Goal: Task Accomplishment & Management: Use online tool/utility

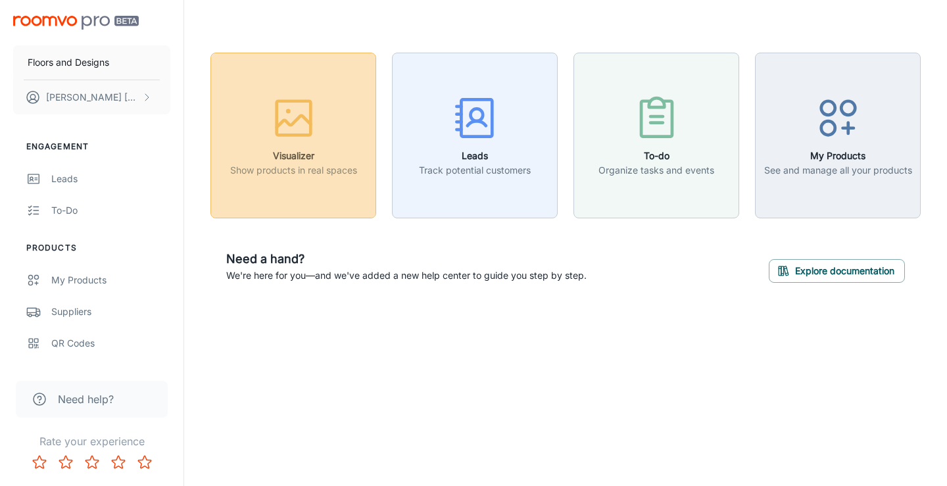
click at [295, 114] on icon "button" at bounding box center [293, 117] width 49 height 49
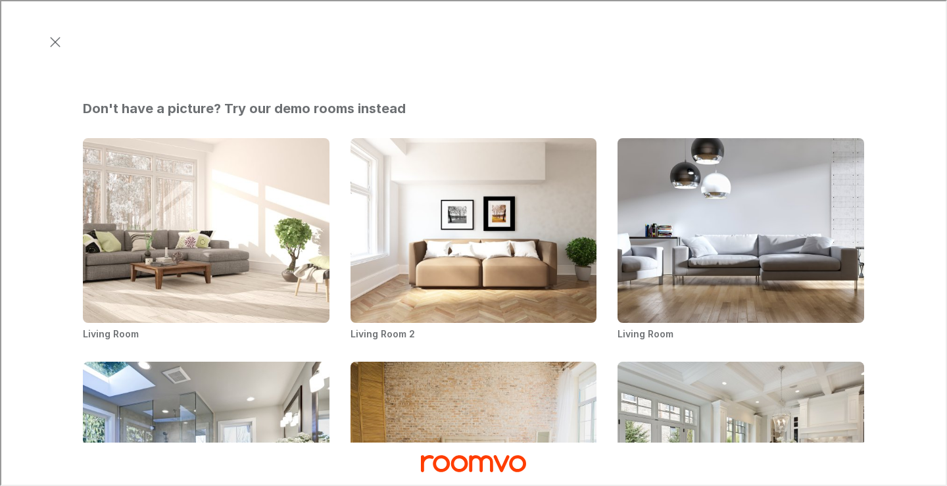
scroll to position [480, 0]
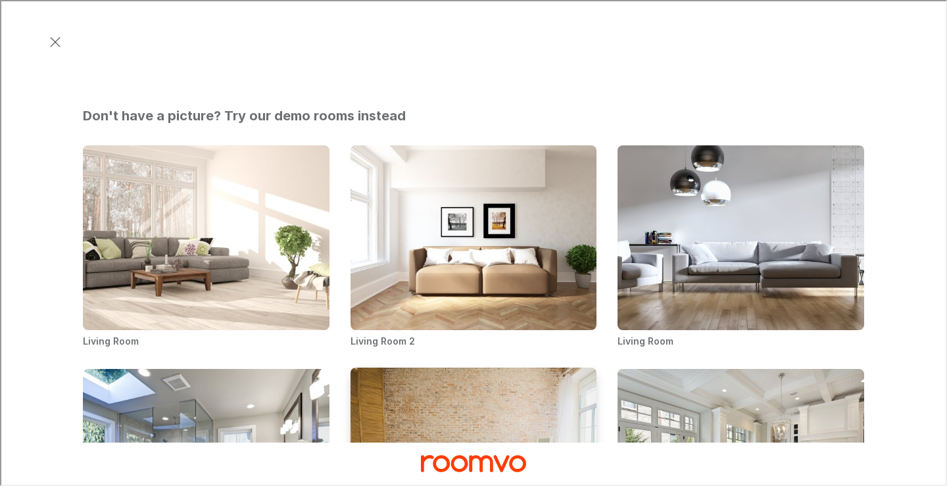
click at [524, 366] on img "Bedroom" at bounding box center [473, 460] width 249 height 188
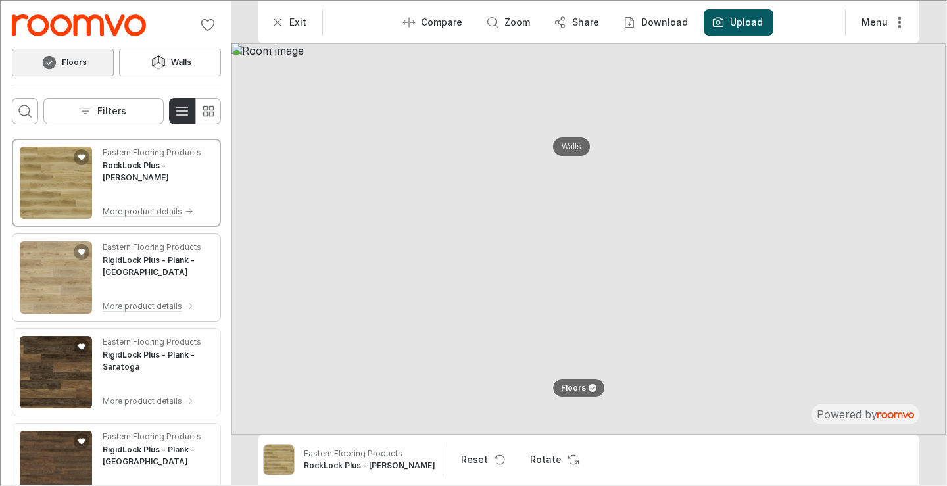
click at [69, 278] on img "See RigidLock Plus - Plank - Boston in the room" at bounding box center [54, 276] width 72 height 72
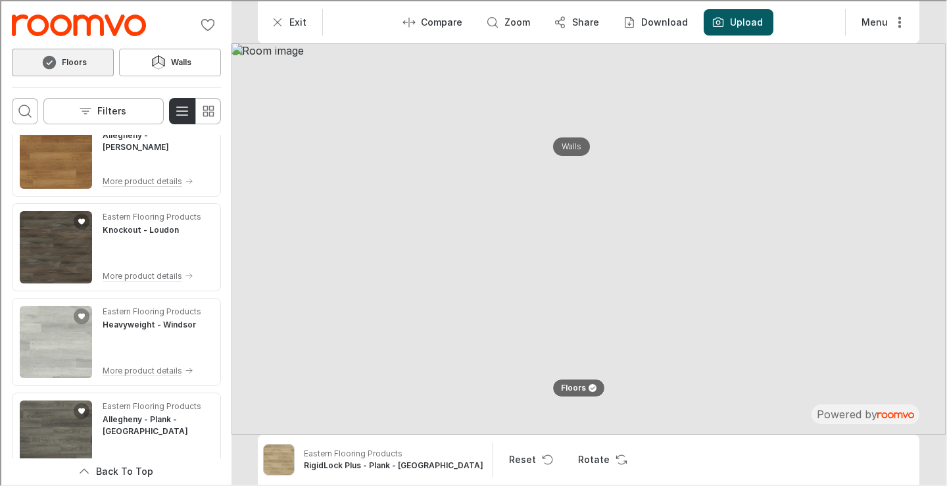
scroll to position [5228, 0]
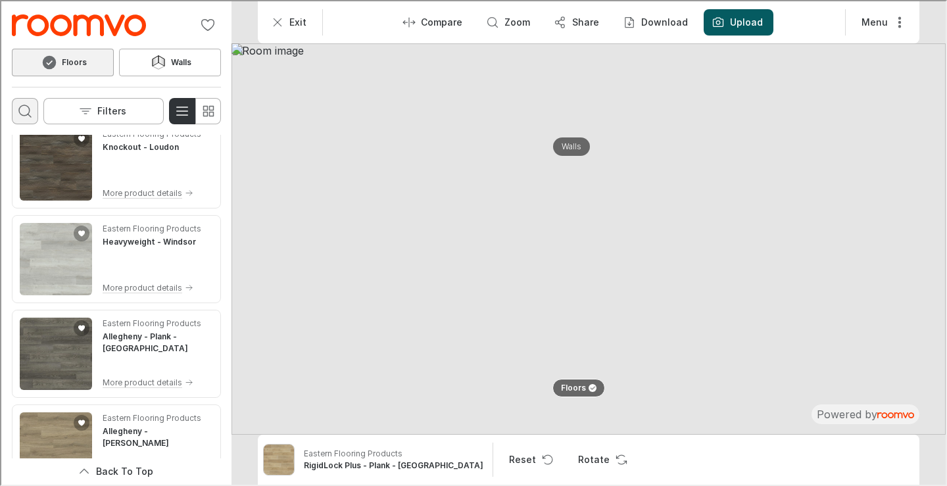
click at [23, 105] on icon "Open search box" at bounding box center [24, 110] width 16 height 16
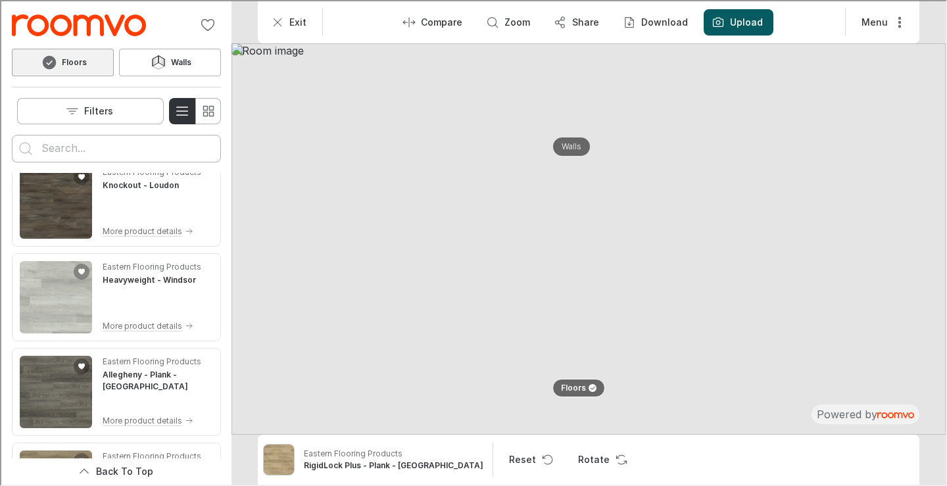
scroll to position [0, 0]
click at [99, 144] on input "Enter products to search for" at bounding box center [115, 147] width 150 height 21
click at [11, 134] on button "Search for products" at bounding box center [24, 147] width 26 height 26
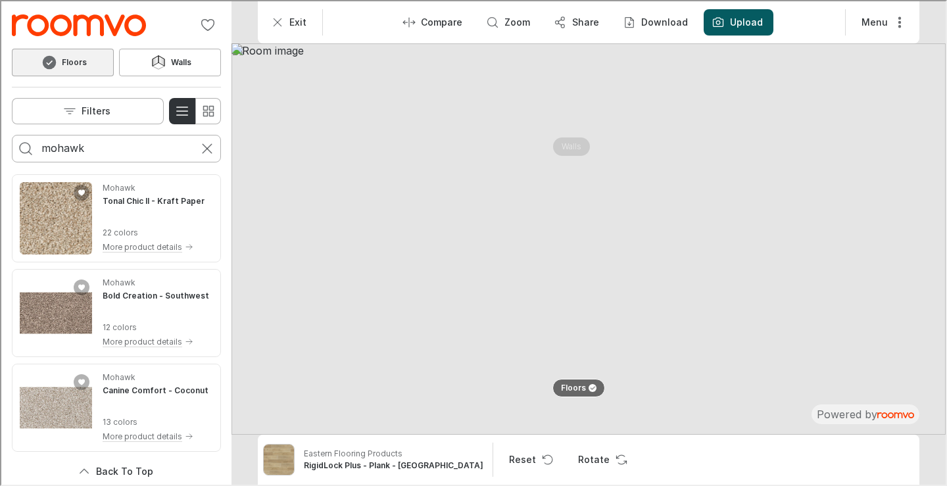
scroll to position [6572, 0]
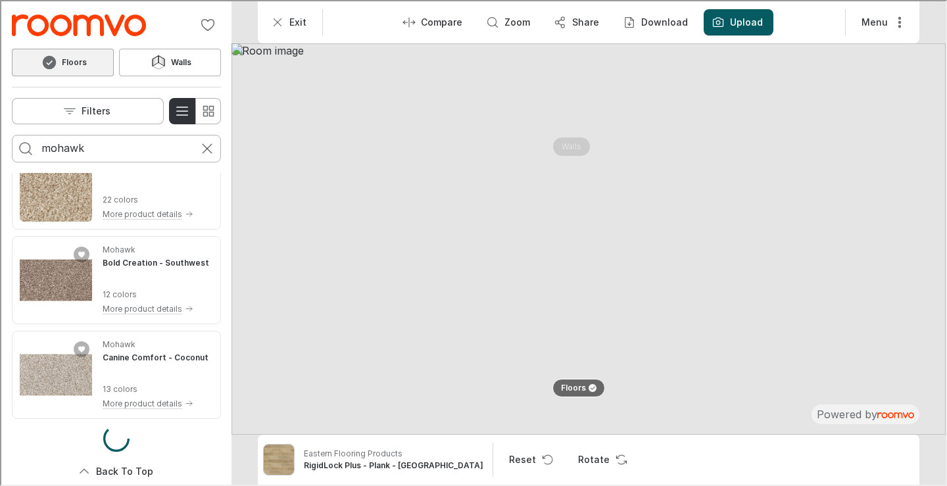
click at [124, 149] on input "mohawk" at bounding box center [115, 147] width 150 height 21
click at [11, 134] on button "Search for products" at bounding box center [24, 147] width 26 height 26
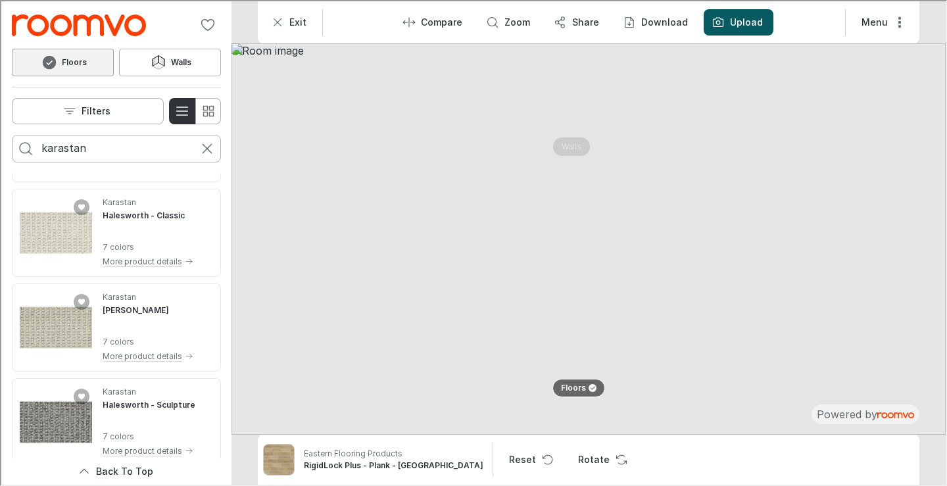
scroll to position [2906, 0]
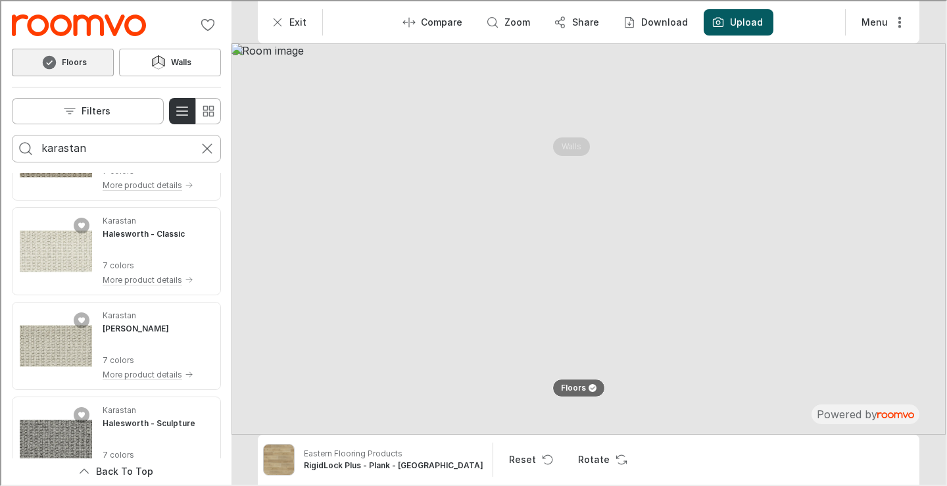
click at [99, 146] on input "karastan" at bounding box center [115, 147] width 150 height 21
type input "karastan vinyl"
click at [11, 134] on button "Search for products" at bounding box center [24, 147] width 26 height 26
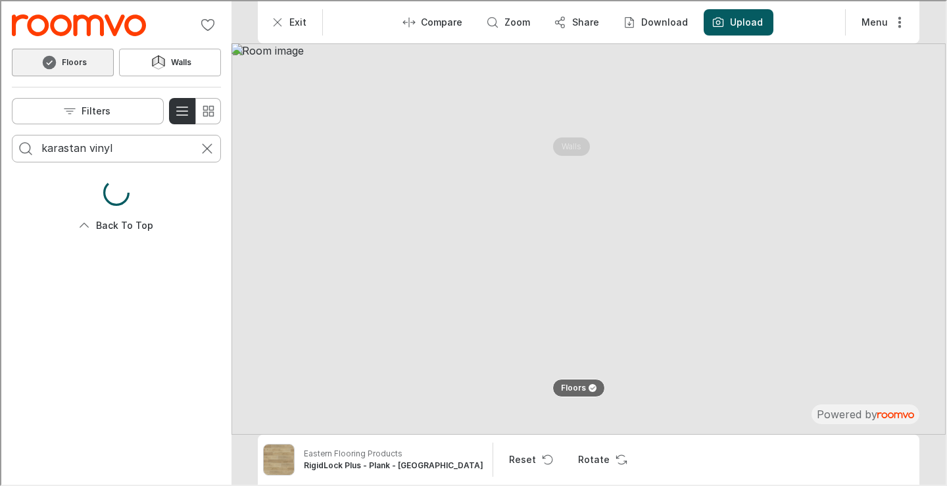
scroll to position [0, 0]
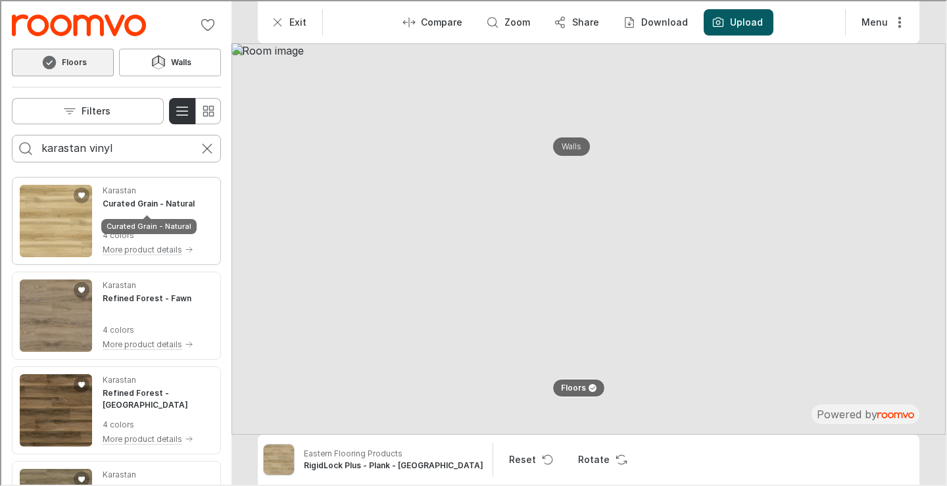
click at [151, 205] on h4 "Curated Grain - Natural" at bounding box center [147, 203] width 92 height 12
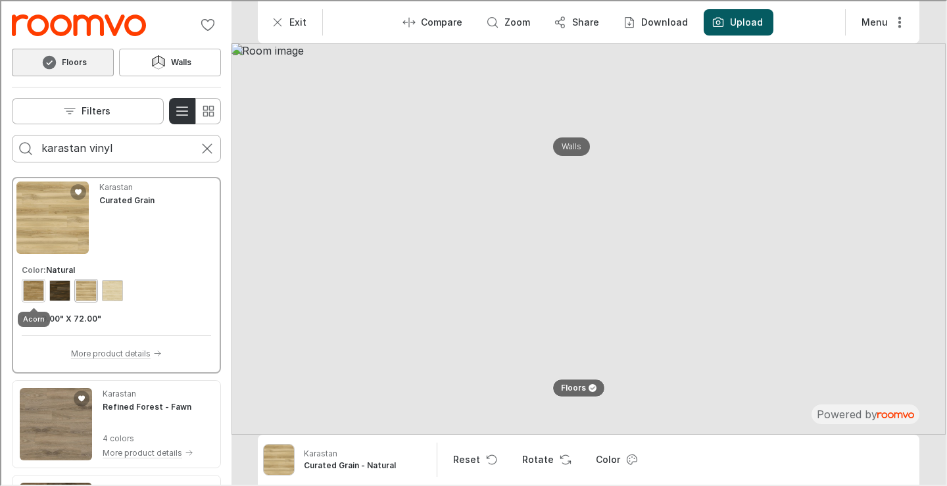
click at [38, 291] on div "View color format Acorn" at bounding box center [32, 289] width 21 height 21
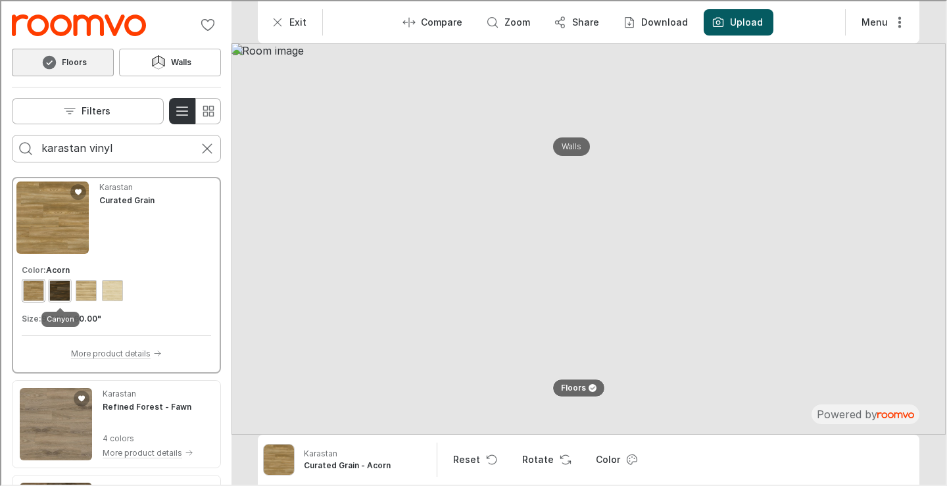
click at [53, 289] on div "View color format Canyon" at bounding box center [58, 289] width 21 height 21
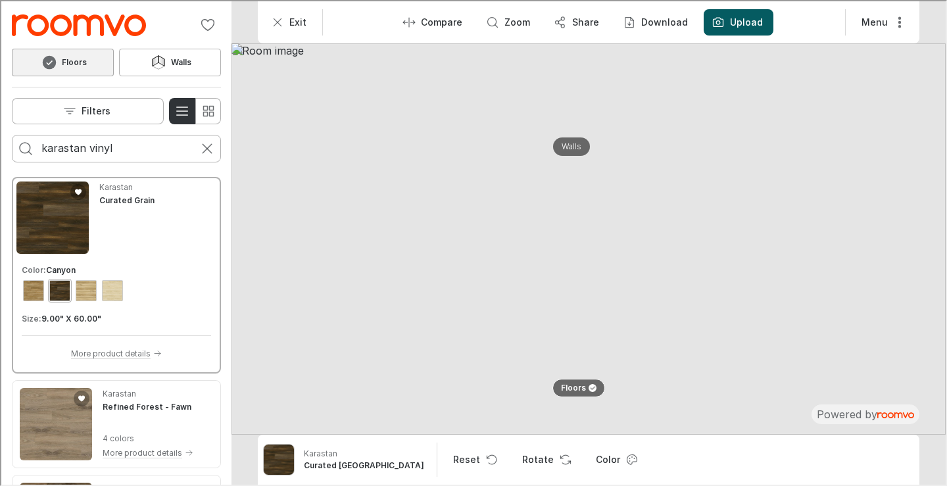
drag, startPoint x: 737, startPoint y: 316, endPoint x: 715, endPoint y: 253, distance: 66.8
click at [715, 254] on img at bounding box center [587, 237] width 714 height 391
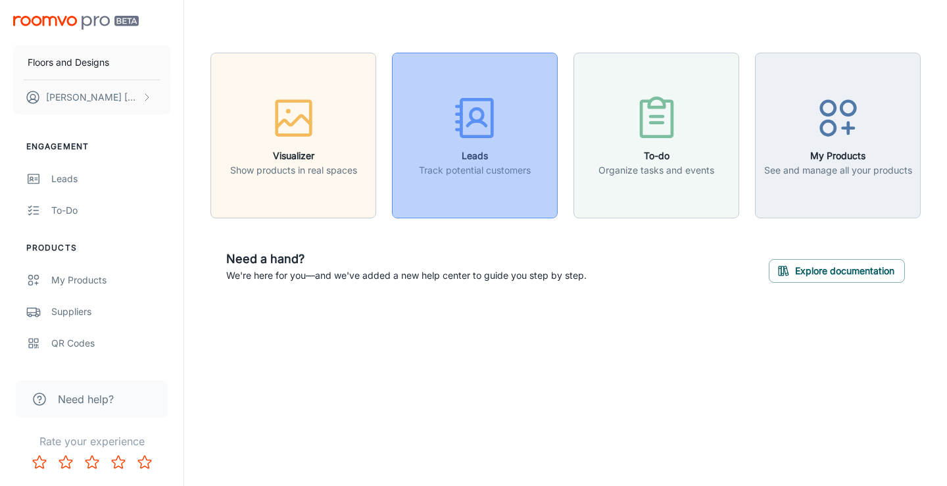
click at [518, 139] on div "button" at bounding box center [475, 120] width 112 height 55
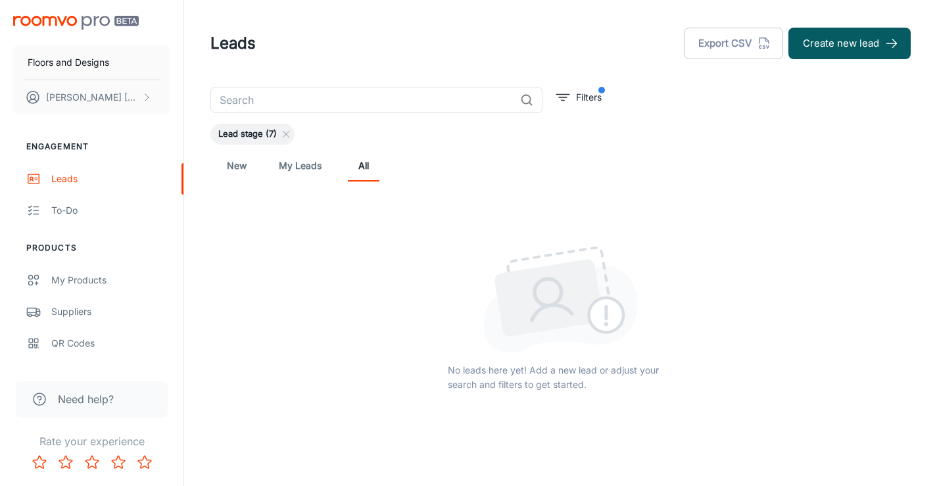
click at [241, 137] on span "Lead stage (7)" at bounding box center [248, 134] width 74 height 13
click at [294, 165] on link "My Leads" at bounding box center [300, 166] width 43 height 32
click at [237, 167] on link "New" at bounding box center [237, 166] width 32 height 32
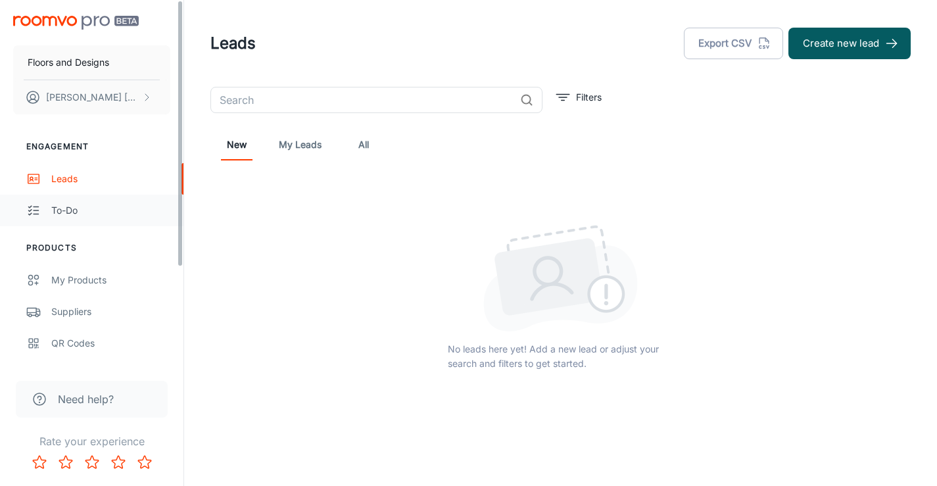
click at [82, 209] on div "To-do" at bounding box center [110, 210] width 119 height 14
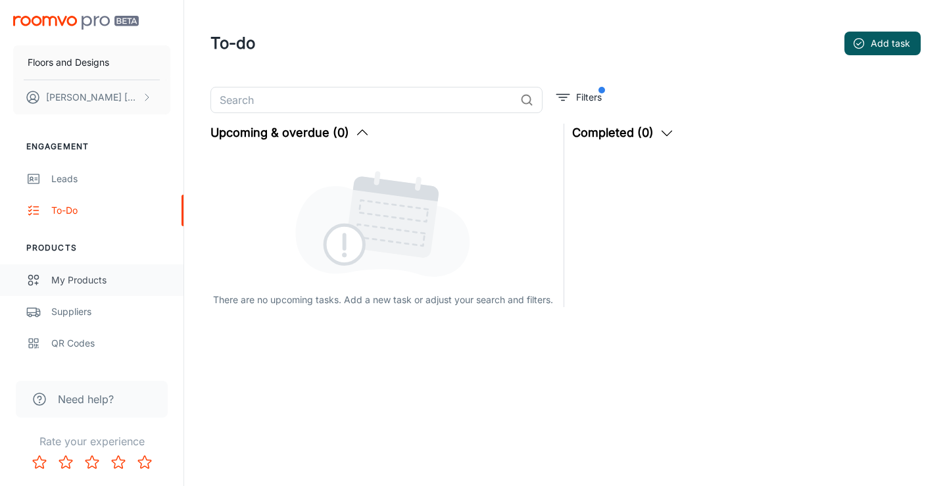
click at [64, 280] on div "My Products" at bounding box center [110, 280] width 119 height 14
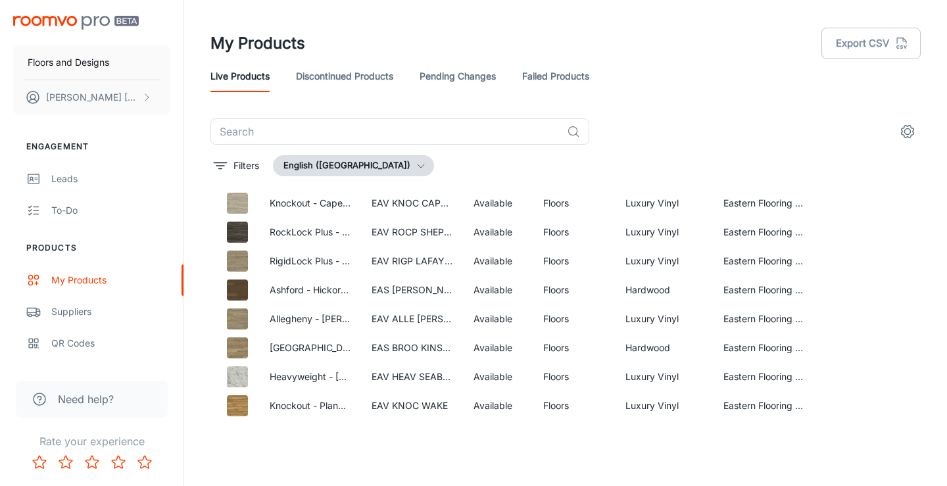
scroll to position [1872, 0]
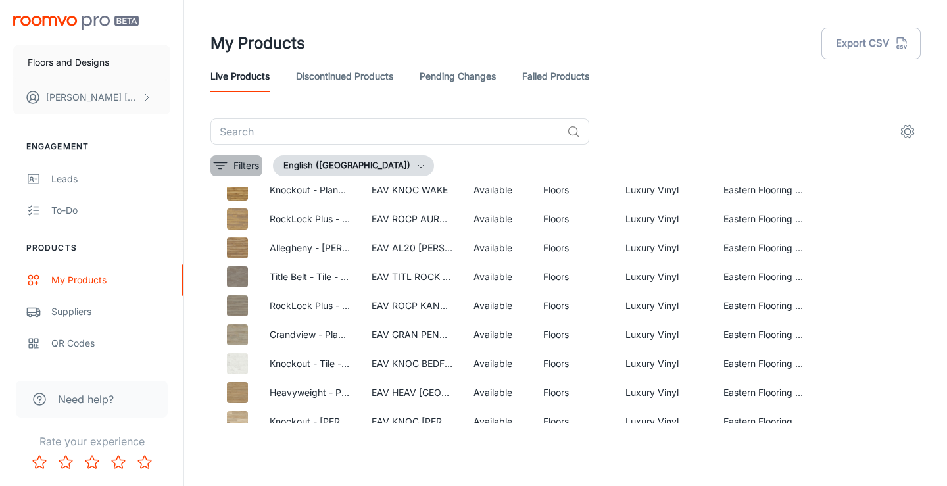
click at [214, 169] on icon "filter" at bounding box center [220, 166] width 16 height 16
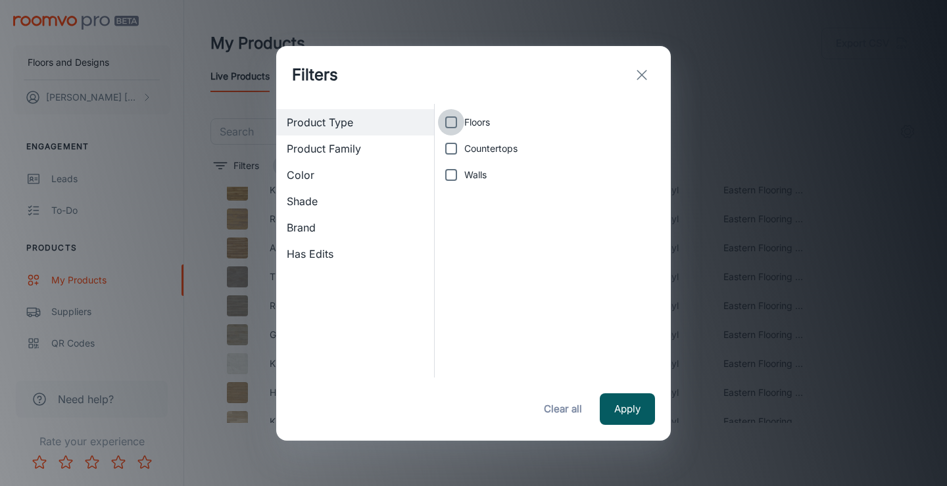
click at [446, 126] on input "Floors" at bounding box center [451, 122] width 26 height 26
click at [306, 174] on span "Color" at bounding box center [355, 175] width 137 height 16
checkbox input "false"
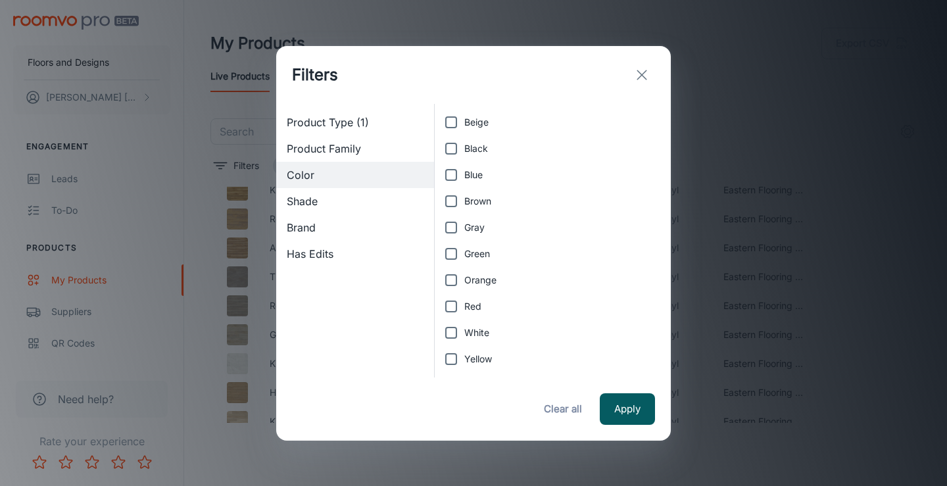
click at [320, 223] on span "Brand" at bounding box center [355, 228] width 137 height 16
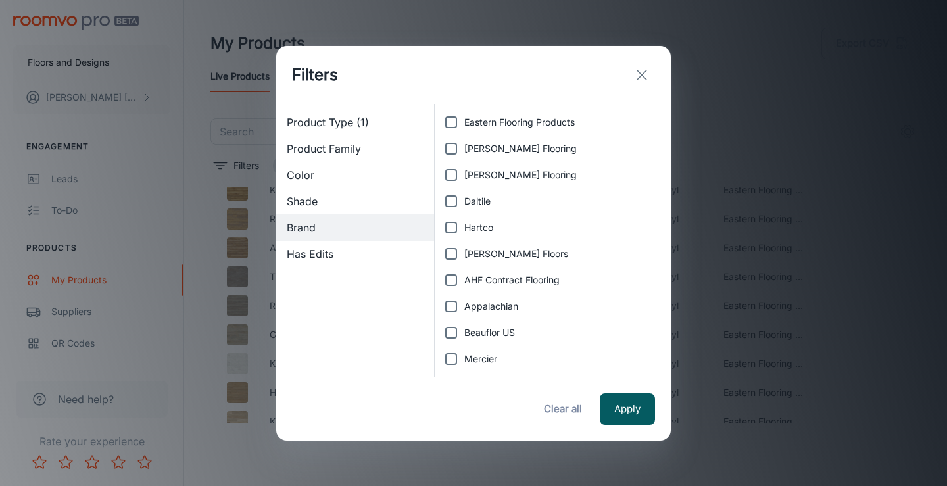
scroll to position [53, 0]
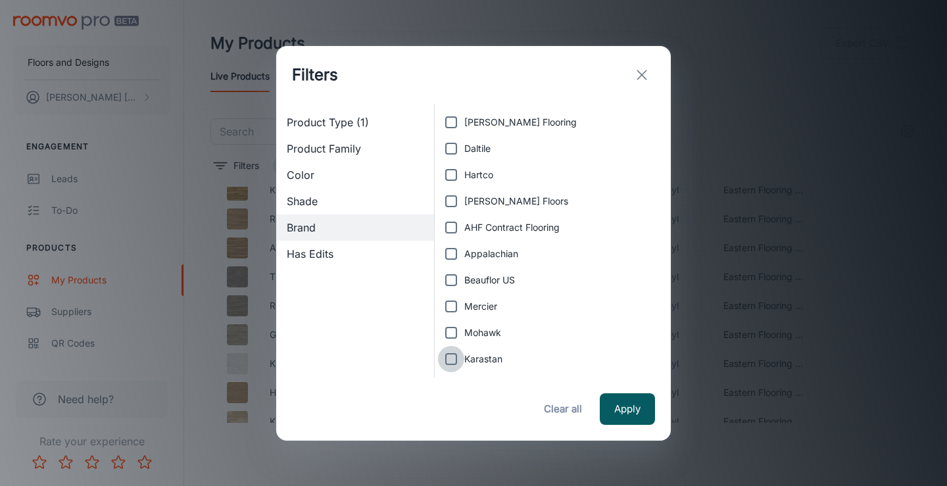
click at [458, 361] on input "Karastan" at bounding box center [451, 359] width 26 height 26
checkbox input "true"
click at [629, 405] on button "Apply" at bounding box center [627, 409] width 55 height 32
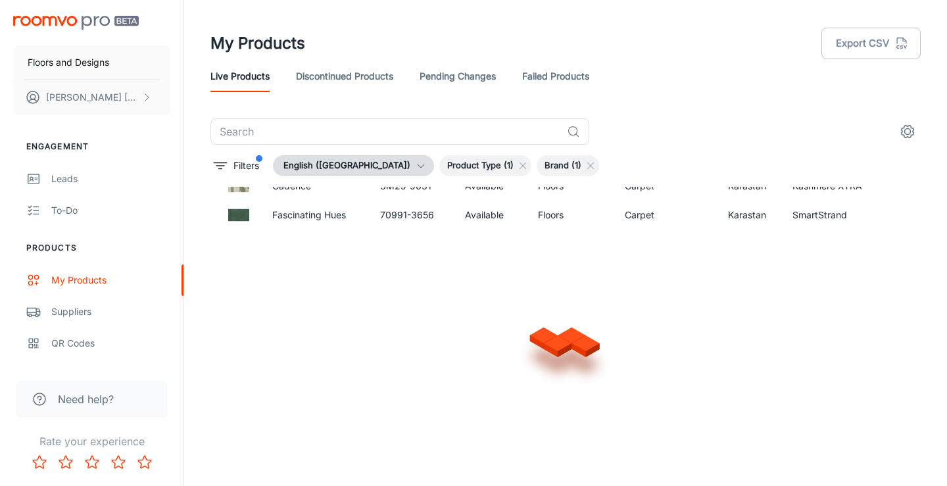
scroll to position [945, 0]
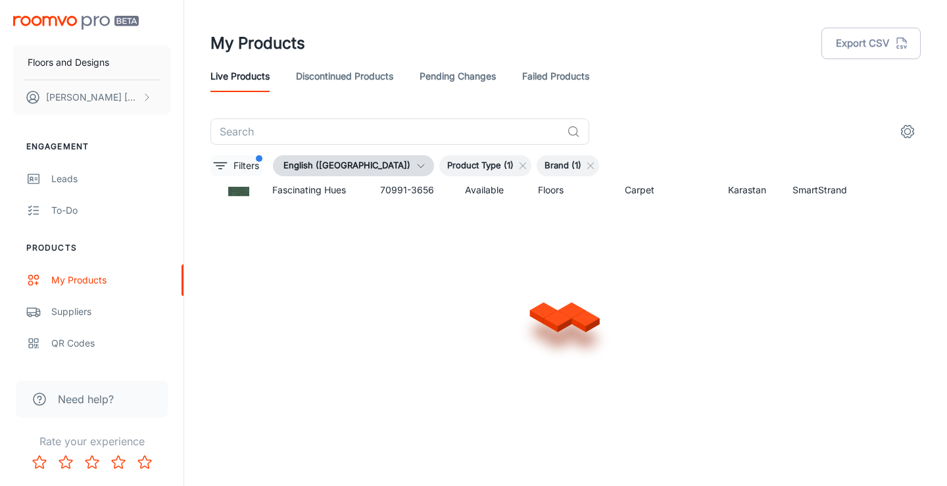
click at [216, 166] on icon "filter" at bounding box center [220, 166] width 16 height 16
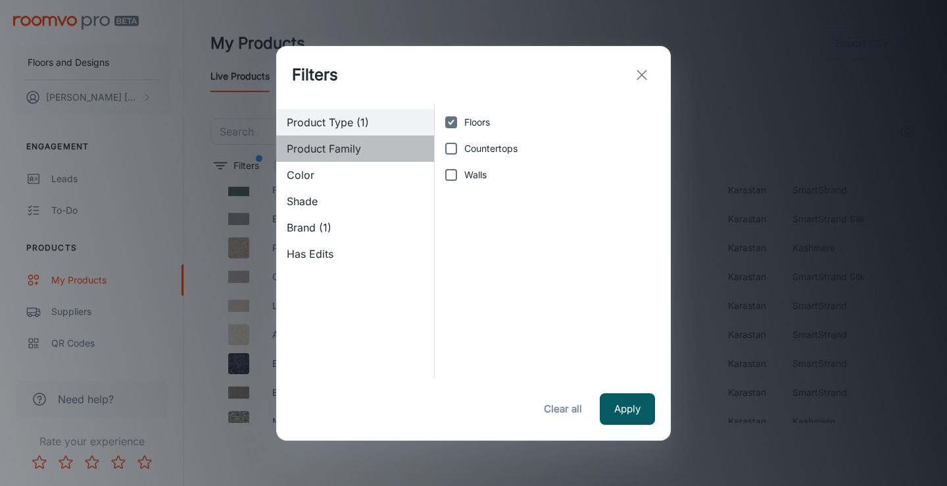
click at [334, 149] on span "Product Family" at bounding box center [355, 149] width 137 height 16
checkbox input "false"
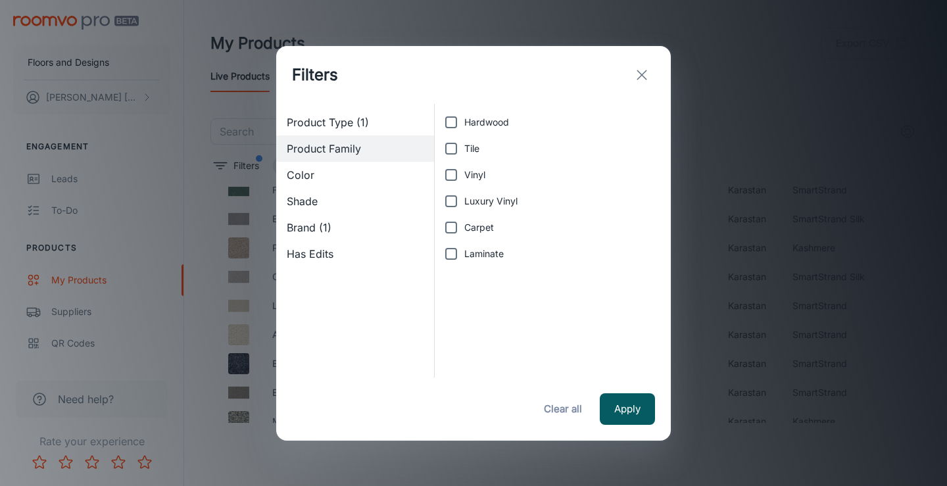
click at [445, 173] on input "Vinyl" at bounding box center [451, 175] width 26 height 26
checkbox input "true"
click at [451, 199] on input "Luxury Vinyl" at bounding box center [451, 201] width 26 height 26
checkbox input "true"
click at [620, 400] on button "Apply" at bounding box center [627, 409] width 55 height 32
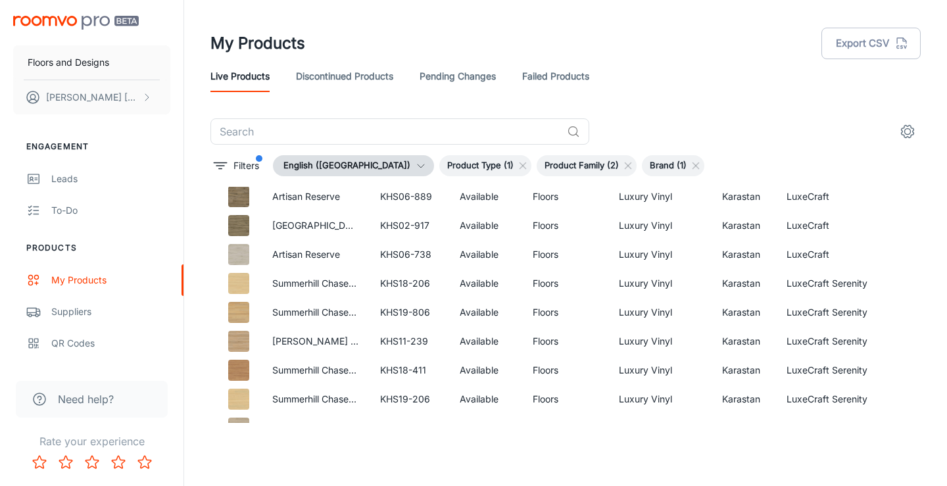
scroll to position [0, 0]
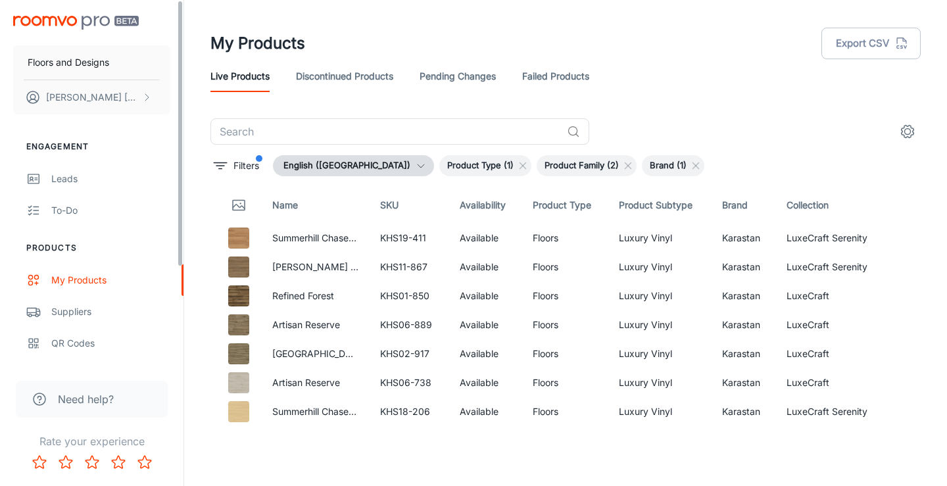
click at [56, 22] on img "scrollable content" at bounding box center [76, 23] width 126 height 14
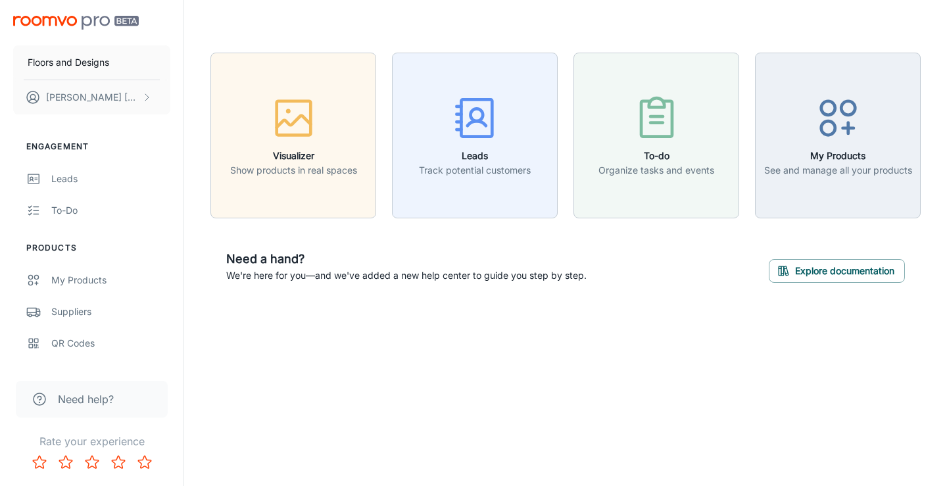
click at [774, 18] on header at bounding box center [566, 26] width 742 height 53
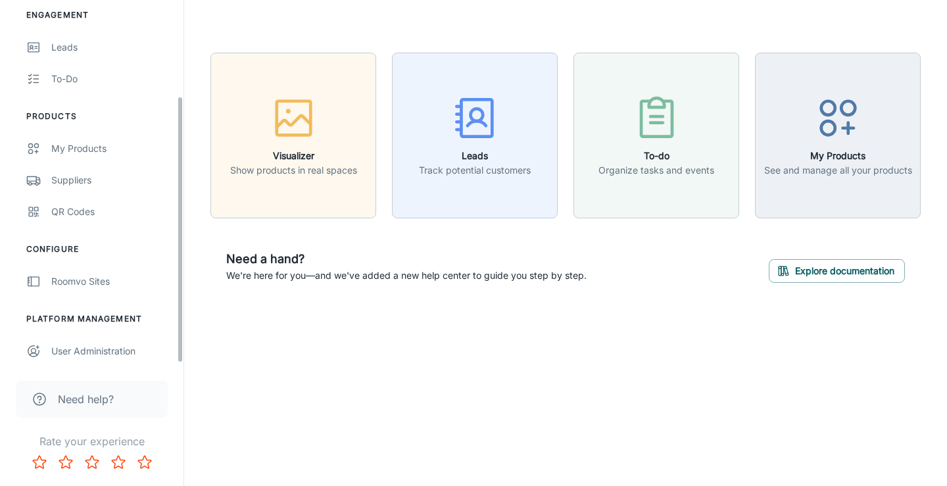
scroll to position [134, 0]
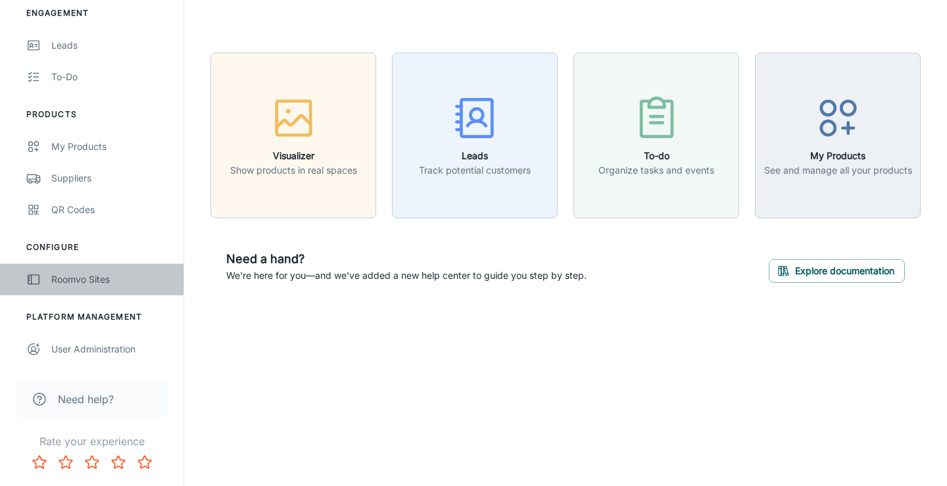
click at [75, 285] on div "Roomvo Sites" at bounding box center [110, 279] width 119 height 14
